Goal: Transaction & Acquisition: Obtain resource

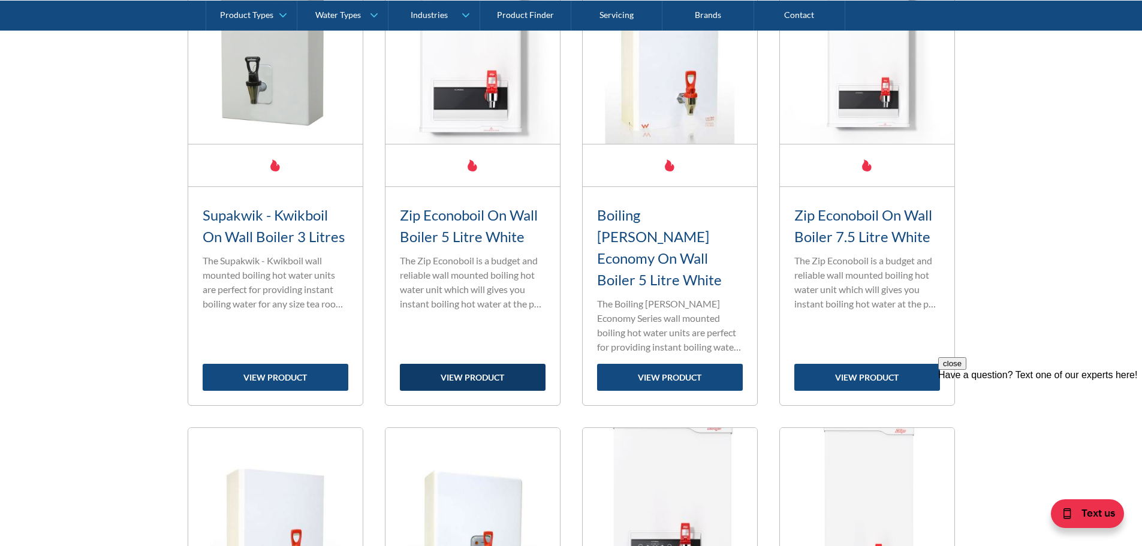
scroll to position [1019, 0]
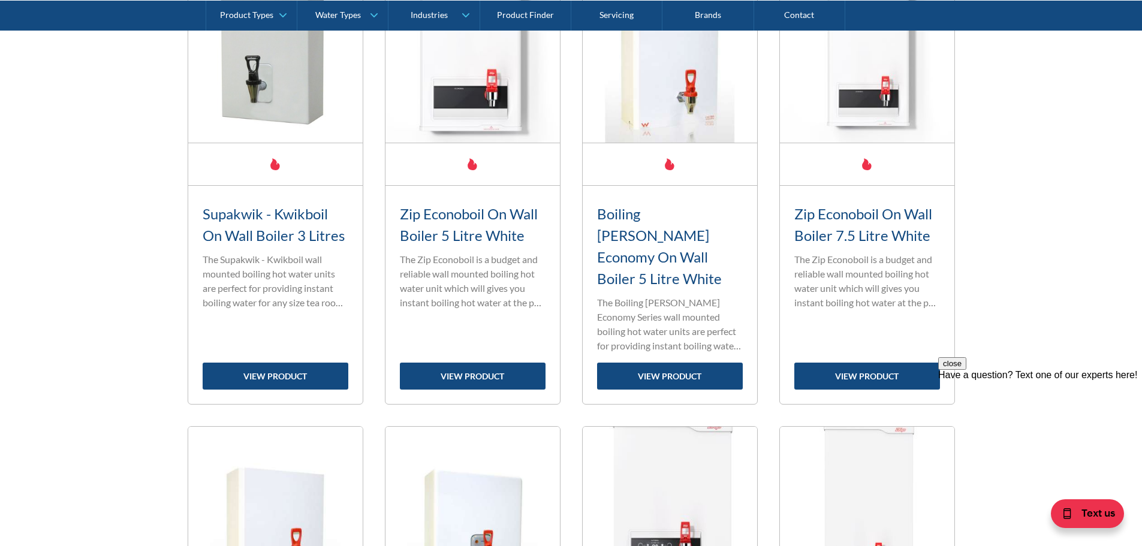
click at [497, 319] on div "Zip Econoboil On Wall Boiler 5 Litre White Standard range filter tap The Zip Ec…" at bounding box center [473, 281] width 146 height 162
click at [488, 363] on link "view product" at bounding box center [473, 376] width 146 height 27
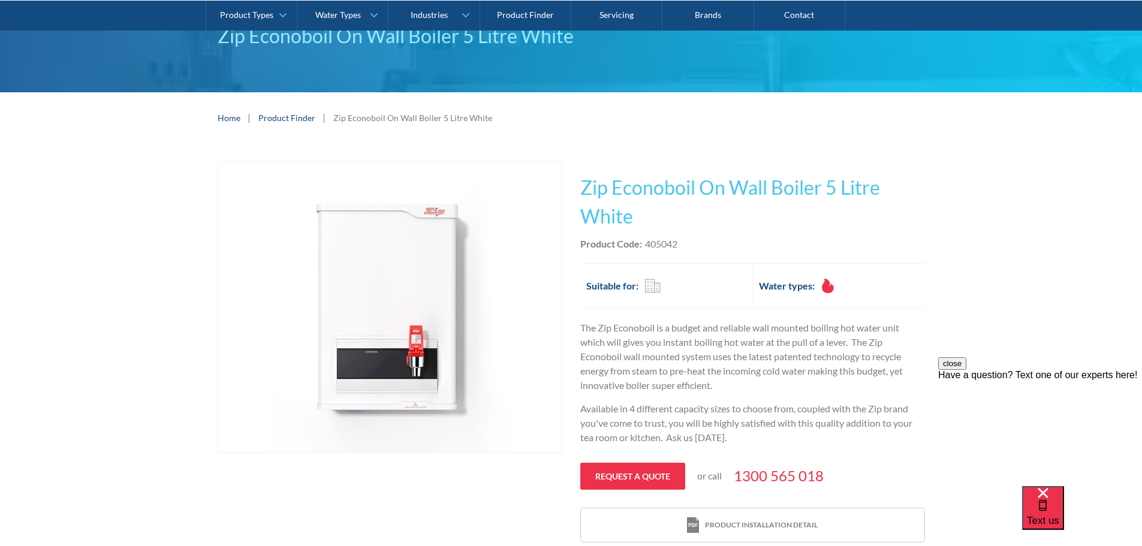
scroll to position [180, 0]
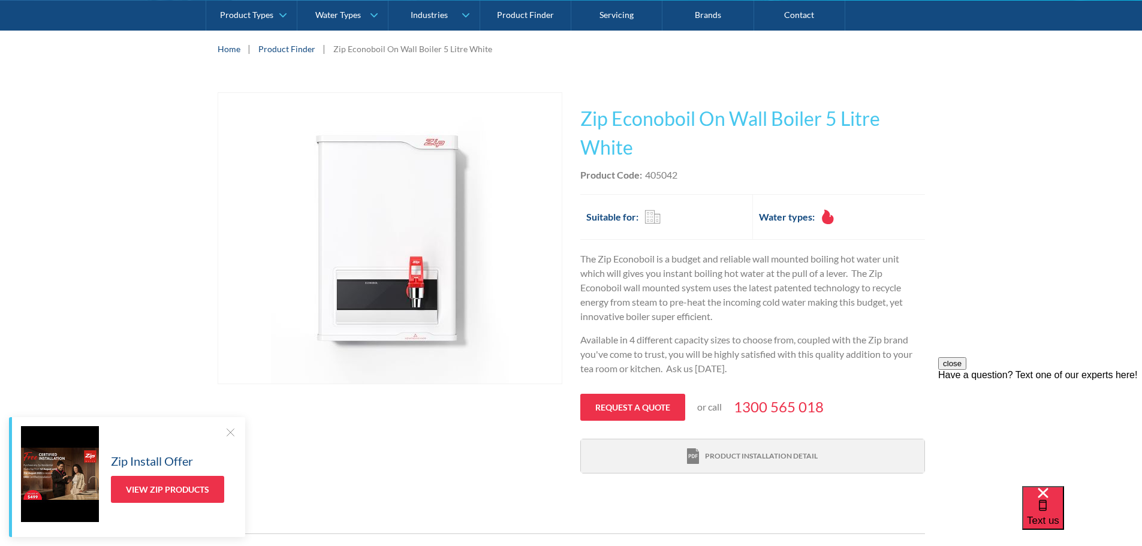
click at [801, 454] on div "Product installation detail" at bounding box center [761, 456] width 113 height 11
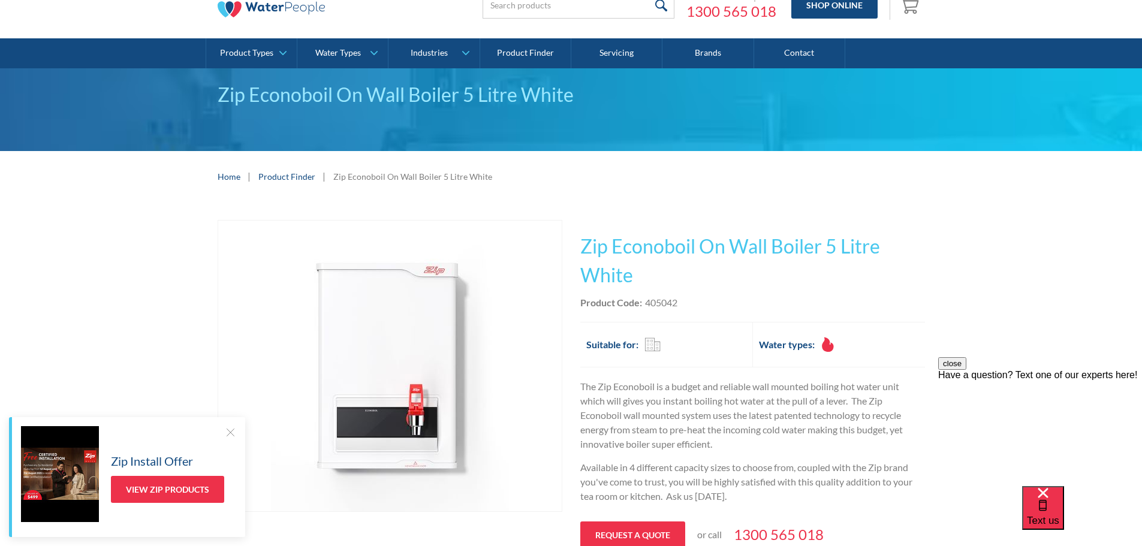
scroll to position [120, 0]
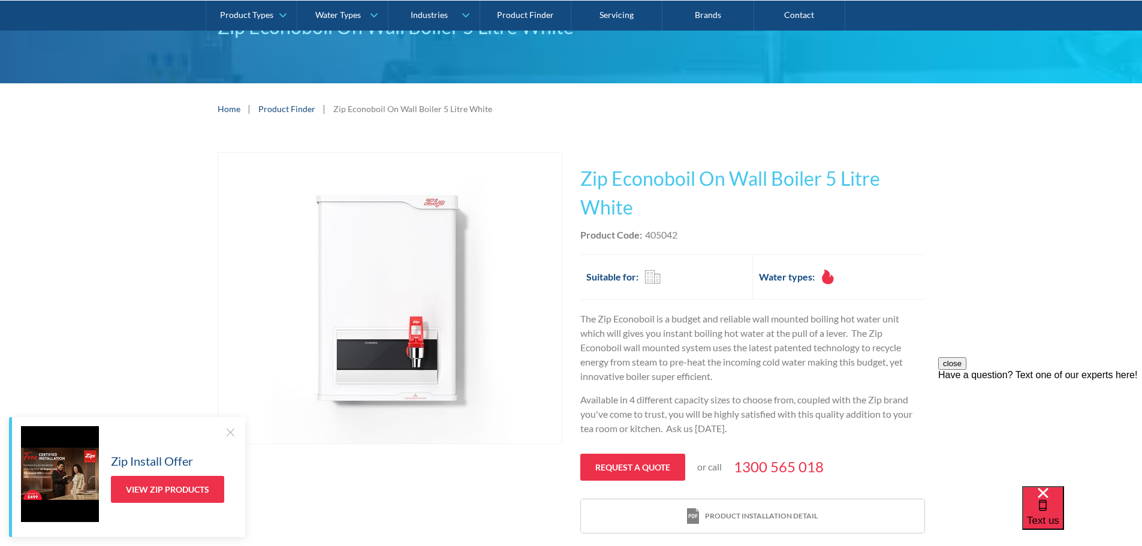
click at [230, 437] on div at bounding box center [230, 432] width 12 height 12
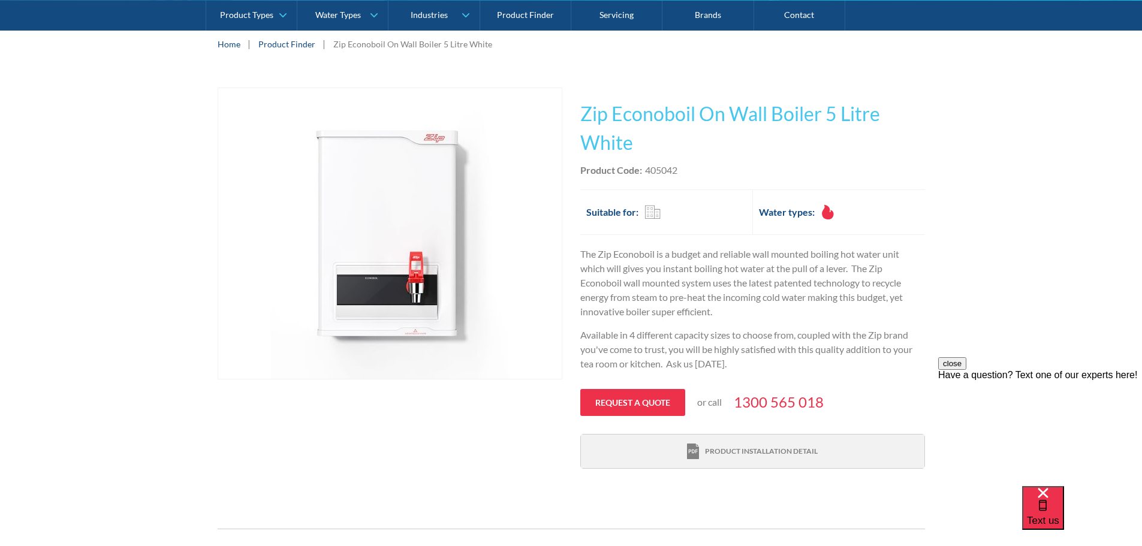
scroll to position [240, 0]
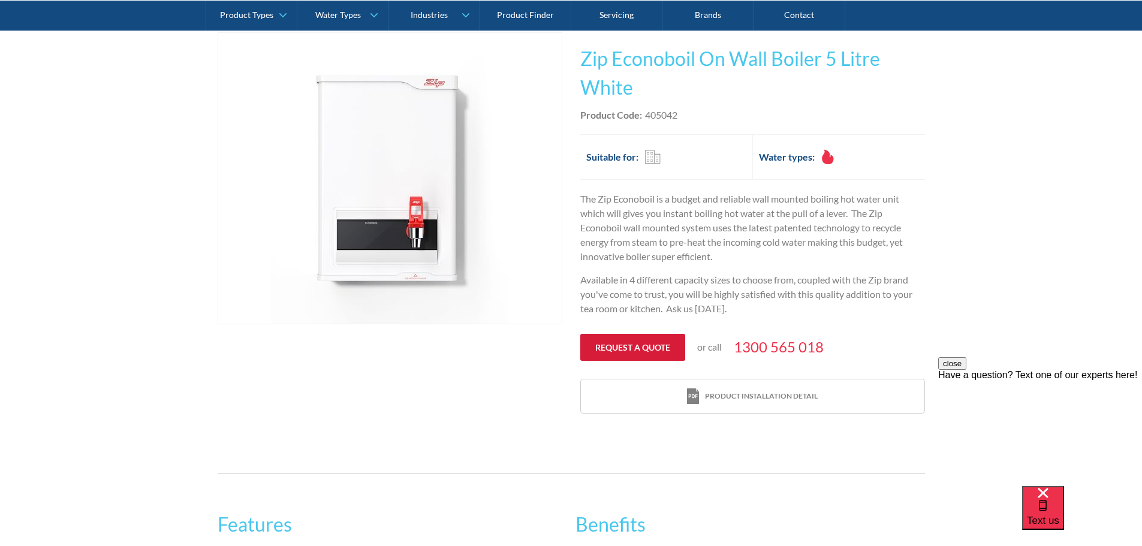
click at [640, 339] on link "Request a quote" at bounding box center [632, 347] width 105 height 27
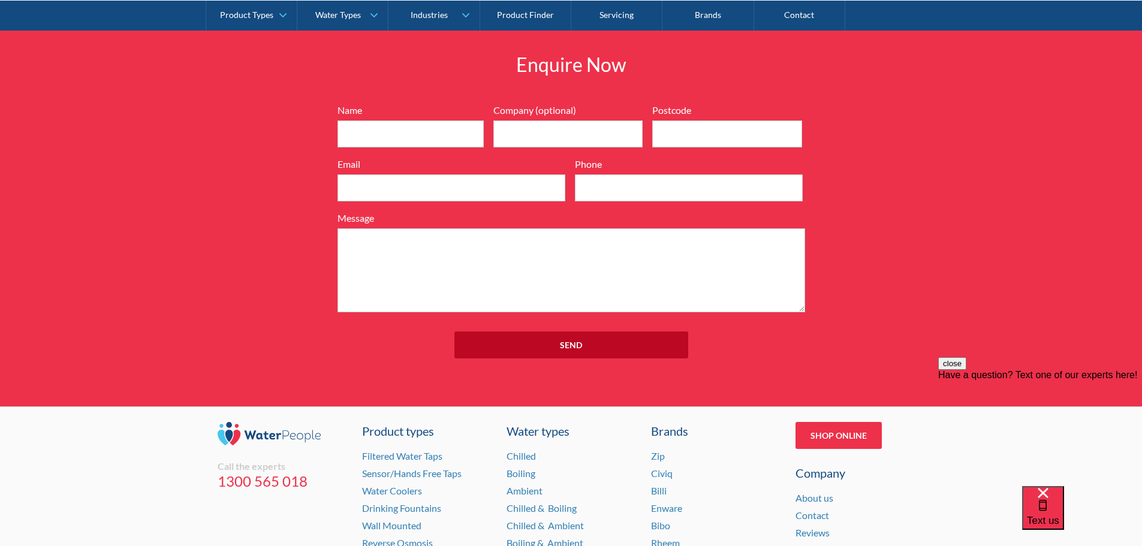
scroll to position [1270, 0]
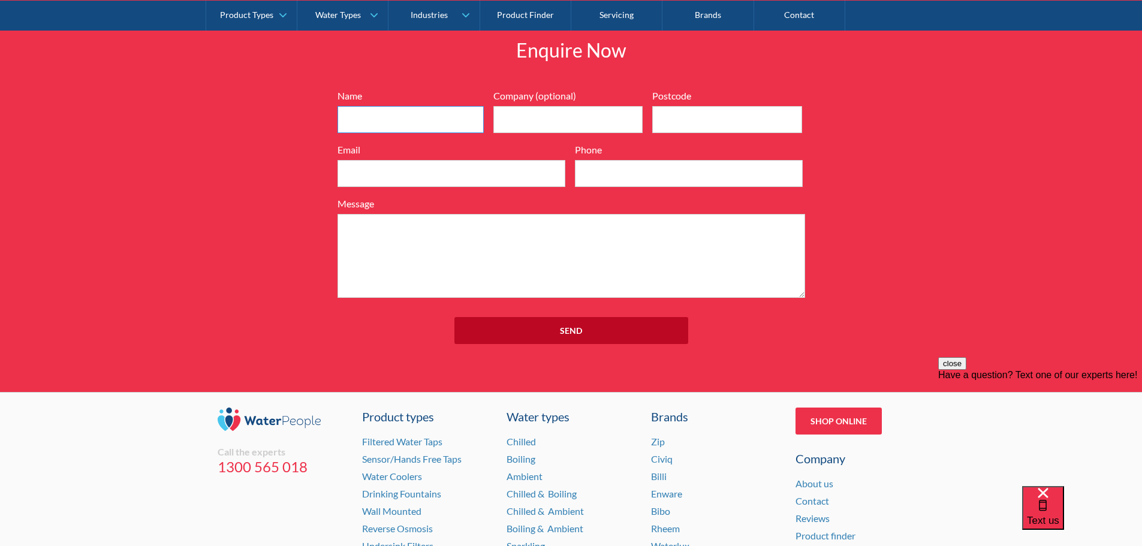
click at [382, 113] on input "Name" at bounding box center [410, 119] width 146 height 27
type input "[PERSON_NAME]"
click at [539, 116] on input "Company (optional)" at bounding box center [568, 119] width 150 height 27
type input "Mcdonalds Wholesalers"
click at [410, 184] on input "Email" at bounding box center [451, 173] width 228 height 27
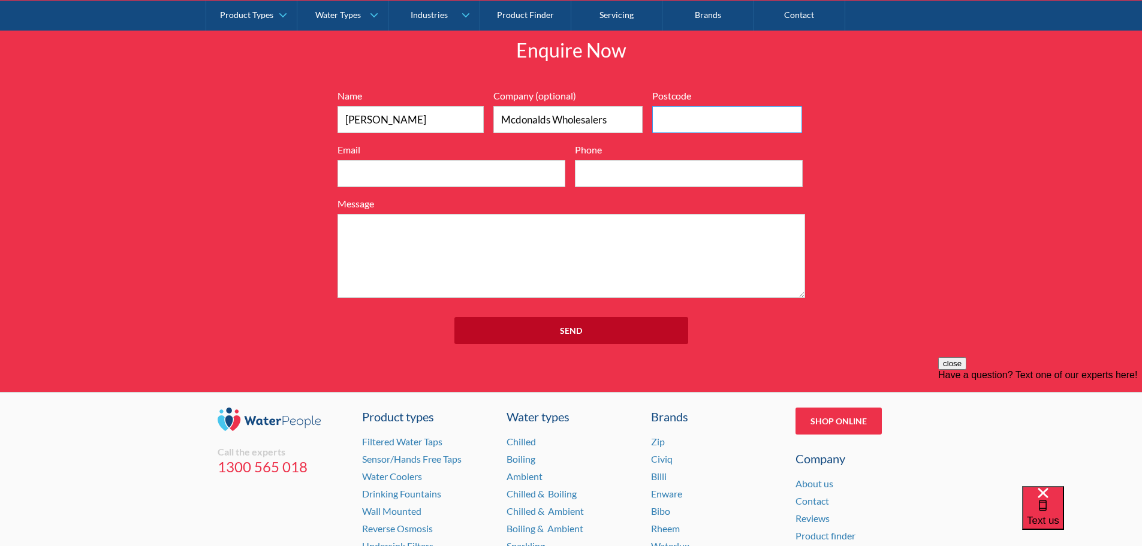
click at [665, 122] on input "Postcode" at bounding box center [727, 119] width 150 height 27
type input "6530"
type input "[PERSON_NAME][EMAIL_ADDRESS][DOMAIN_NAME]"
click at [614, 168] on input "Phone" at bounding box center [689, 173] width 228 height 27
type input "0447024868"
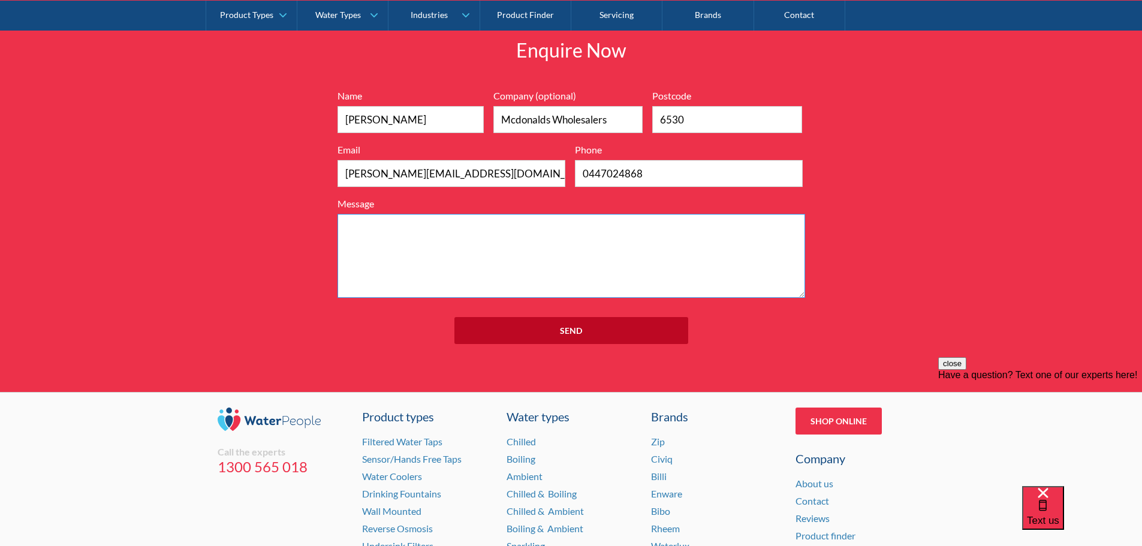
click at [442, 247] on textarea "Message" at bounding box center [570, 256] width 467 height 84
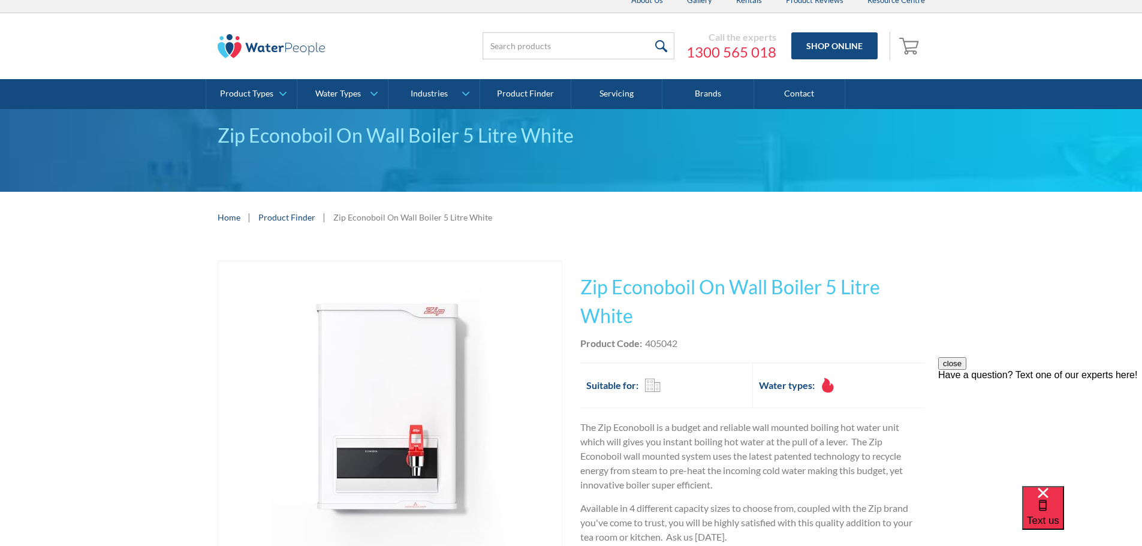
scroll to position [251, 0]
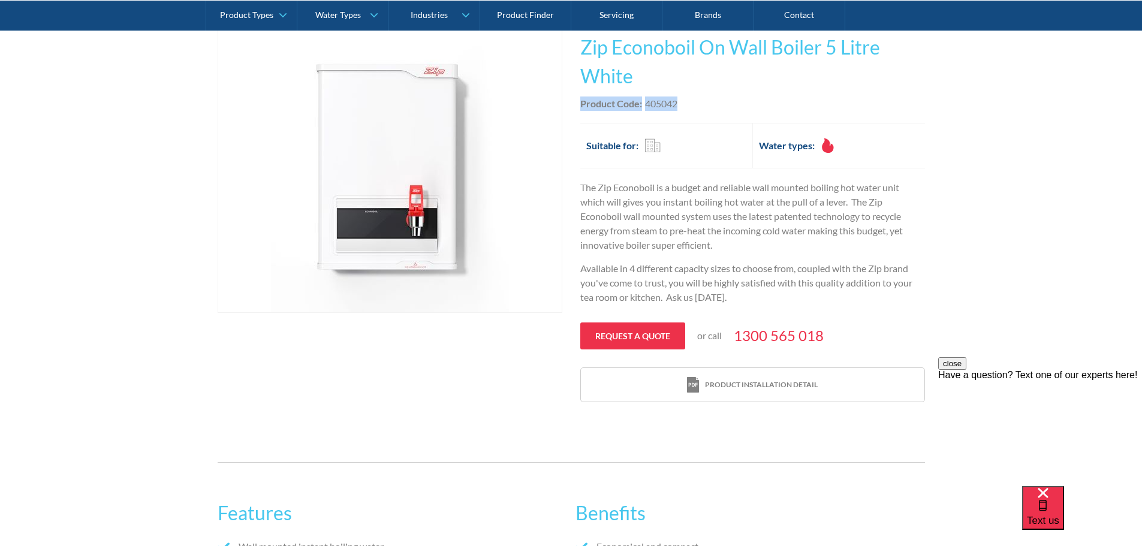
drag, startPoint x: 687, startPoint y: 104, endPoint x: 580, endPoint y: 102, distance: 107.3
click at [580, 102] on div "Product Code: 405042" at bounding box center [752, 103] width 345 height 14
copy div "Product Code: 405042"
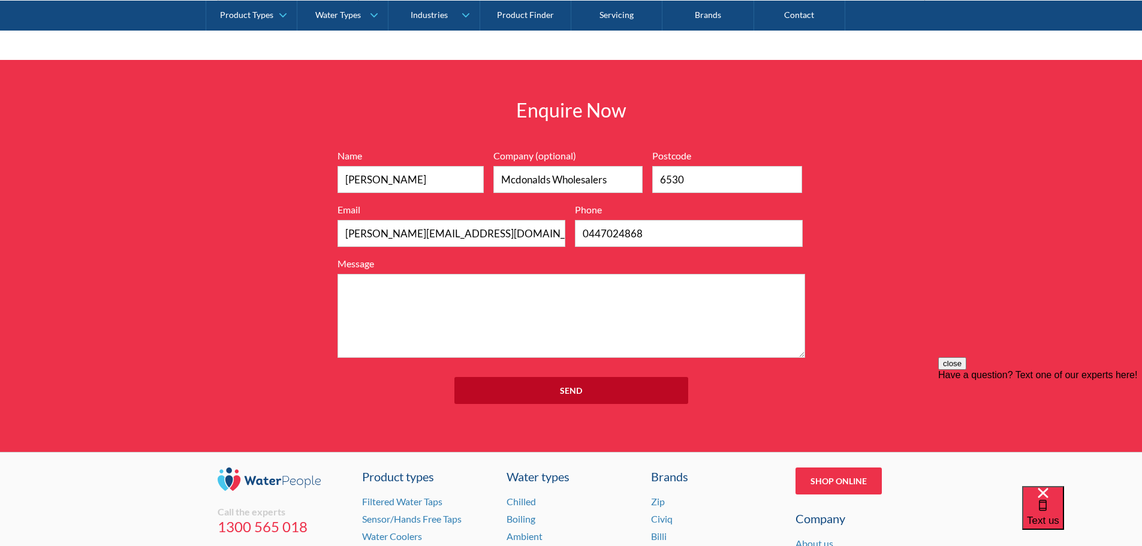
scroll to position [1206, 0]
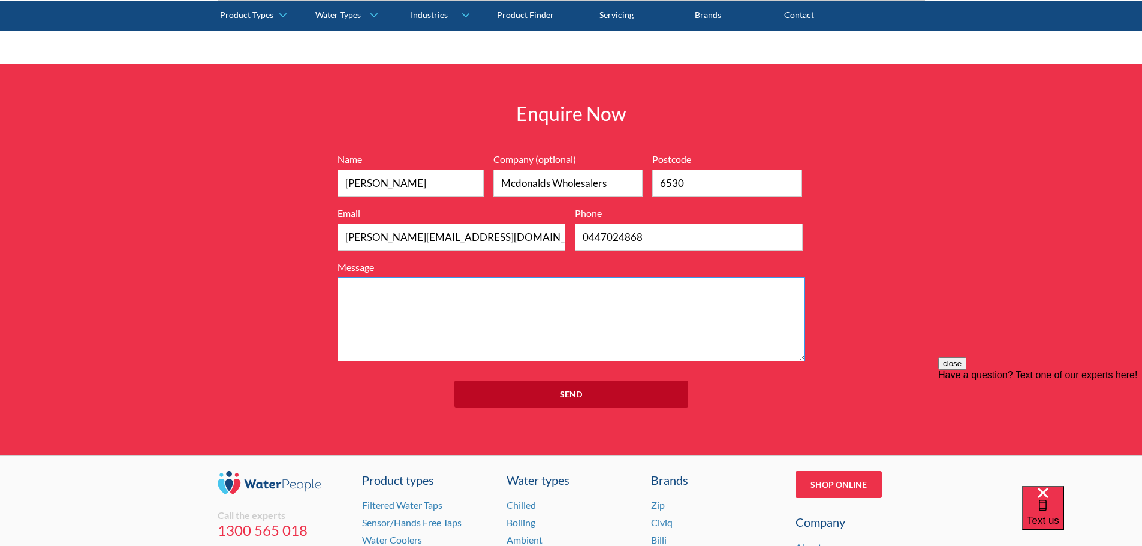
click at [430, 309] on textarea "Message" at bounding box center [570, 319] width 467 height 84
paste textarea "Product Code:405042"
click at [602, 303] on textarea "Product Code:405042 Freight to [STREET_ADDRESS]" at bounding box center [570, 319] width 467 height 84
click at [439, 336] on textarea "Product Code:405042 Freight to [STREET_ADDRESS]" at bounding box center [570, 319] width 467 height 84
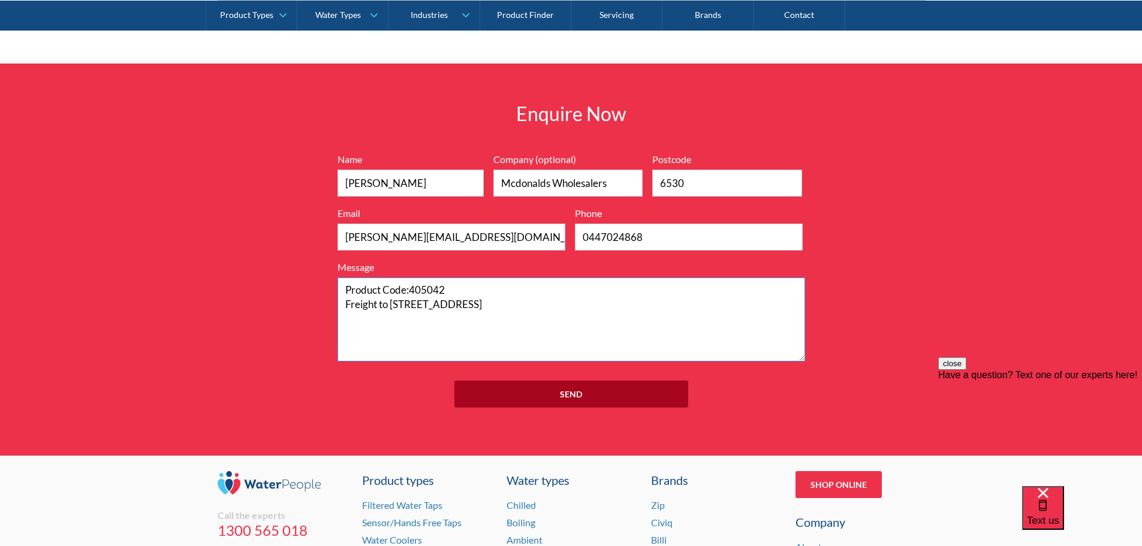
type textarea "Product Code:405042 Freight to [STREET_ADDRESS]"
click at [583, 388] on input "Send" at bounding box center [571, 394] width 234 height 27
